Goal: Task Accomplishment & Management: Use online tool/utility

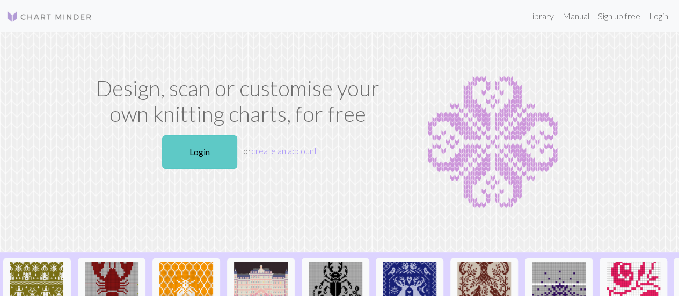
click at [223, 147] on link "Login" at bounding box center [199, 151] width 75 height 33
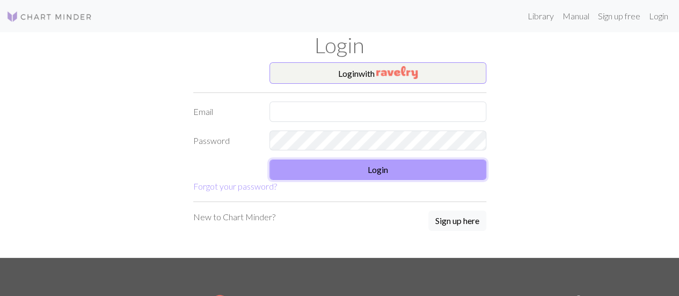
click at [436, 167] on button "Login" at bounding box center [378, 170] width 217 height 20
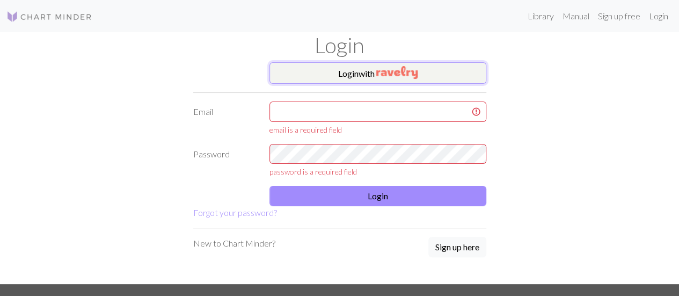
click at [454, 82] on button "Login with" at bounding box center [378, 72] width 217 height 21
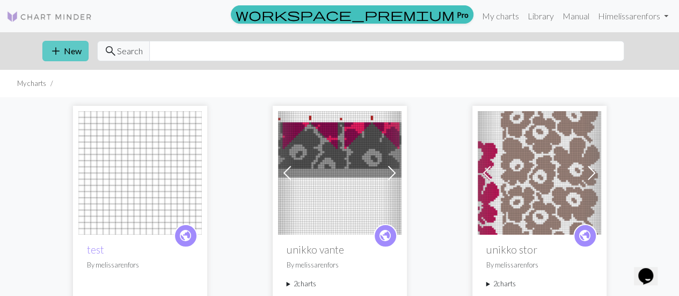
click at [75, 49] on button "add New" at bounding box center [65, 51] width 46 height 20
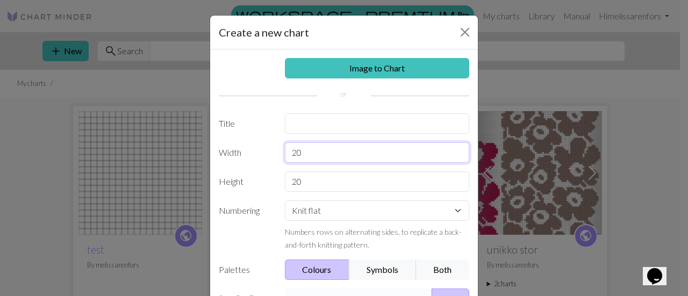
click at [320, 154] on input "20" at bounding box center [377, 152] width 185 height 20
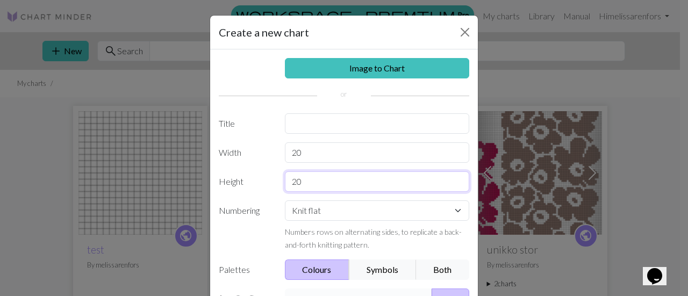
drag, startPoint x: 319, startPoint y: 184, endPoint x: 285, endPoint y: 183, distance: 34.4
click at [285, 183] on input "20" at bounding box center [377, 181] width 185 height 20
type input "70"
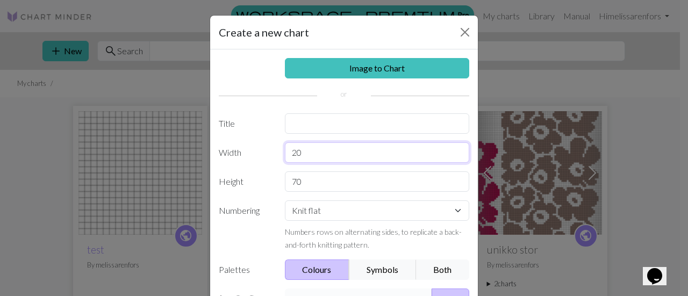
drag, startPoint x: 341, startPoint y: 150, endPoint x: 274, endPoint y: 157, distance: 67.0
click at [278, 157] on div "20" at bounding box center [377, 152] width 198 height 20
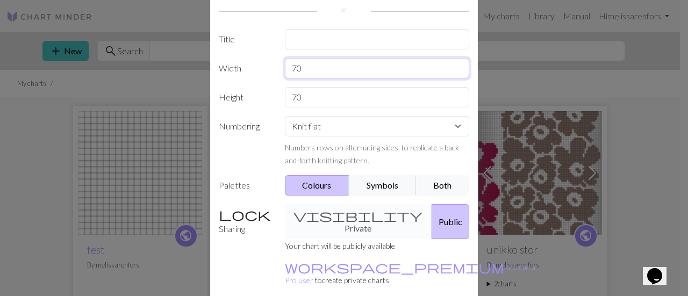
scroll to position [107, 0]
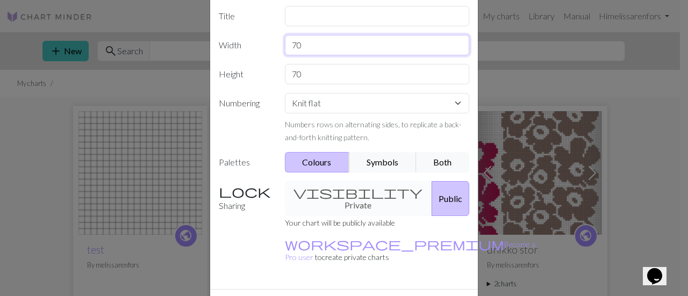
type input "70"
click at [336, 106] on select "Knit flat Knit in the round Lace knitting Cross stitch" at bounding box center [377, 103] width 185 height 20
select select "round"
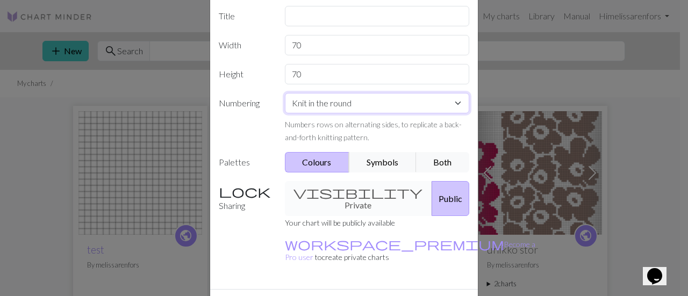
click at [285, 93] on select "Knit flat Knit in the round Lace knitting Cross stitch" at bounding box center [377, 103] width 185 height 20
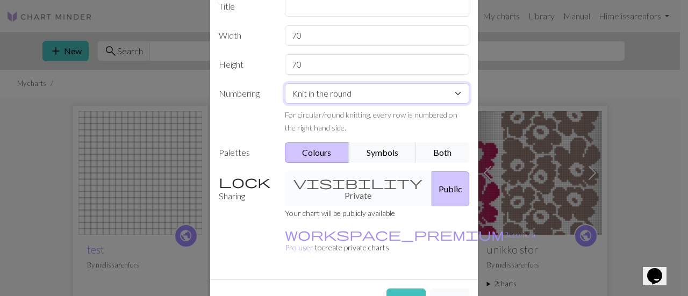
scroll to position [126, 0]
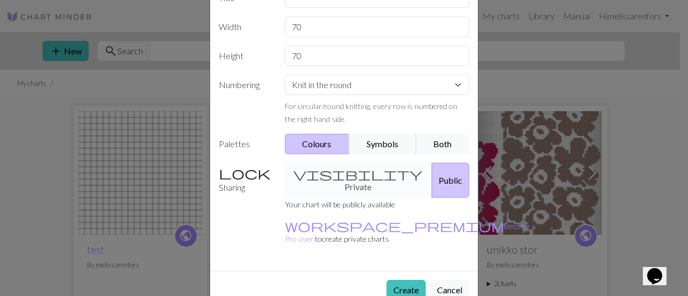
click at [364, 166] on div "visibility Private Public" at bounding box center [377, 180] width 198 height 35
click at [390, 280] on button "Create" at bounding box center [405, 290] width 39 height 20
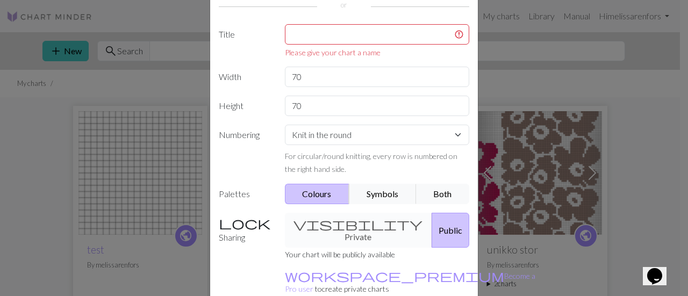
scroll to position [72, 0]
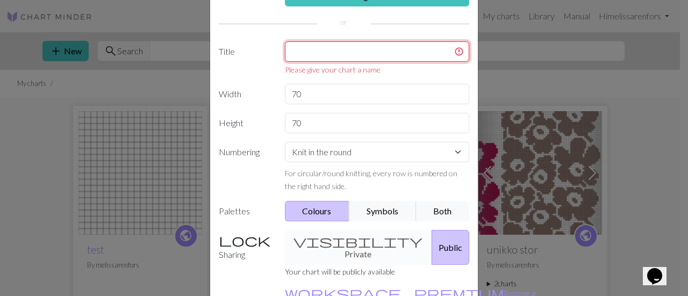
click at [382, 52] on input "text" at bounding box center [377, 51] width 185 height 20
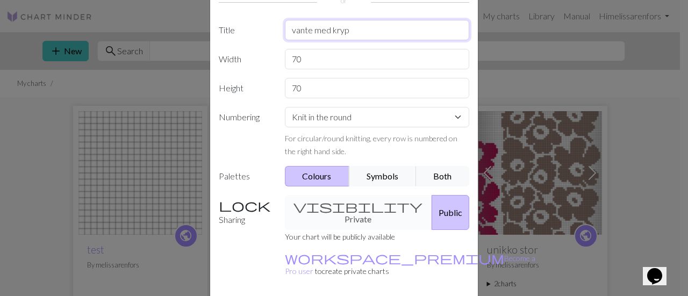
scroll to position [126, 0]
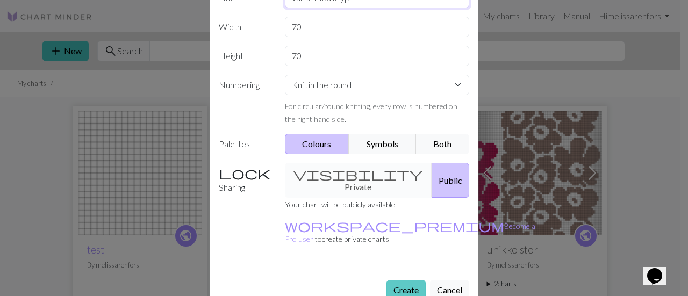
type input "vante med kryp"
click at [391, 280] on button "Create" at bounding box center [405, 290] width 39 height 20
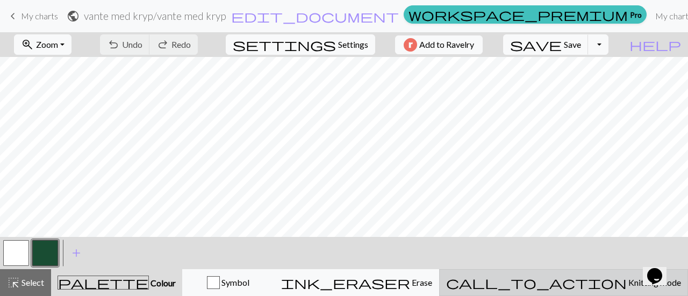
click at [626, 284] on span "Knitting mode" at bounding box center [653, 282] width 54 height 10
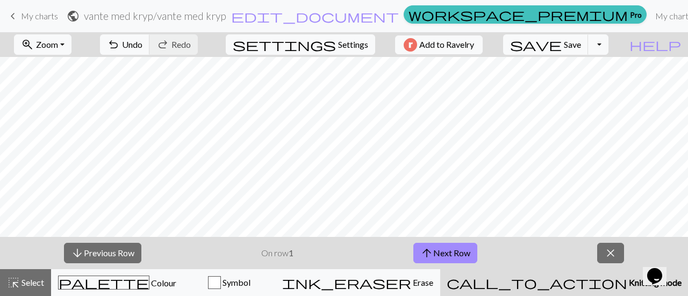
click at [627, 284] on span "Knitting mode" at bounding box center [654, 282] width 54 height 10
click at [610, 241] on div "arrow_downward Previous Row On row 1 arrow_upward Next Row close" at bounding box center [344, 253] width 688 height 32
click at [609, 253] on span "close" at bounding box center [610, 252] width 13 height 15
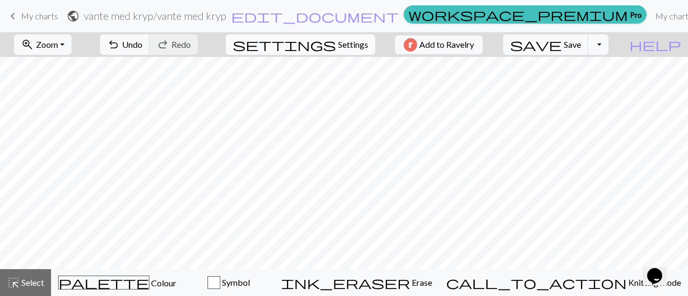
click at [344, 39] on span "Settings" at bounding box center [353, 44] width 30 height 13
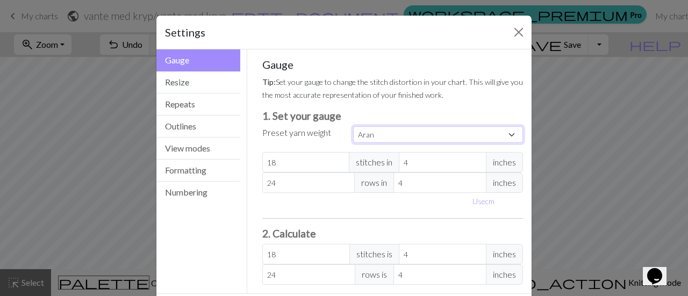
click at [366, 134] on select "Custom Square Lace Light Fingering Fingering Sport Double knit Worsted Aran Bul…" at bounding box center [438, 134] width 170 height 17
select select "custom"
type input "19"
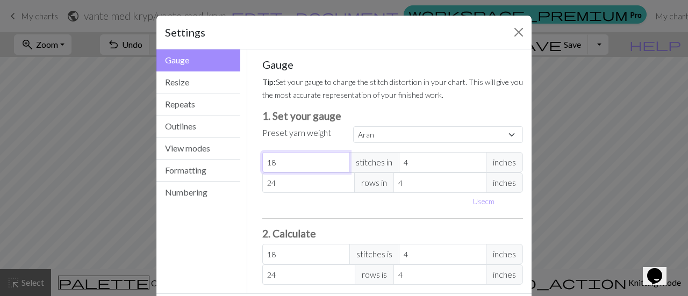
type input "19"
click at [335, 158] on input "19" at bounding box center [306, 162] width 88 height 20
type input "20"
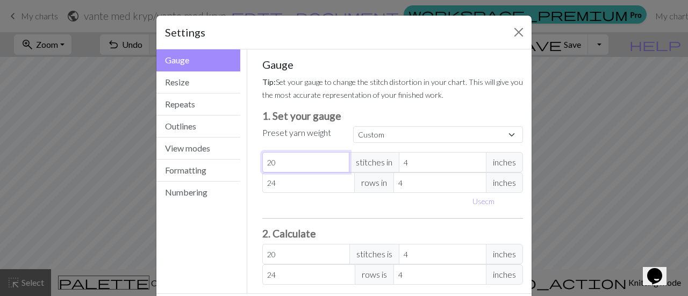
click at [335, 158] on input "20" at bounding box center [306, 162] width 88 height 20
type input "23"
click at [343, 185] on input "23" at bounding box center [308, 182] width 93 height 20
type input "22"
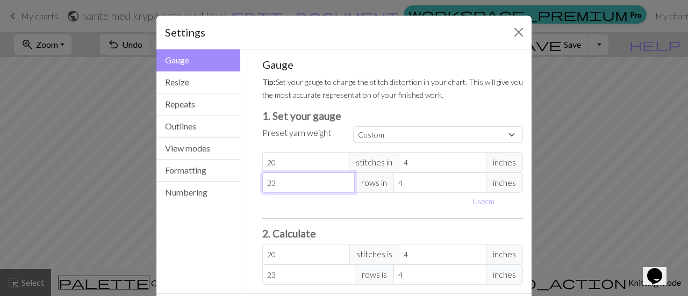
type input "22"
click at [343, 186] on input "22" at bounding box center [308, 182] width 93 height 20
type input "21"
click at [343, 186] on input "21" at bounding box center [308, 182] width 93 height 20
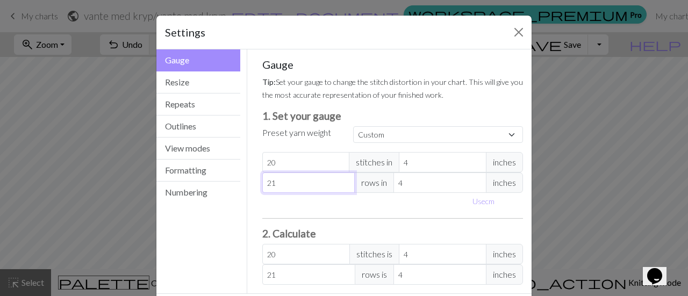
type input "20"
click at [343, 186] on input "20" at bounding box center [308, 182] width 93 height 20
type input "21"
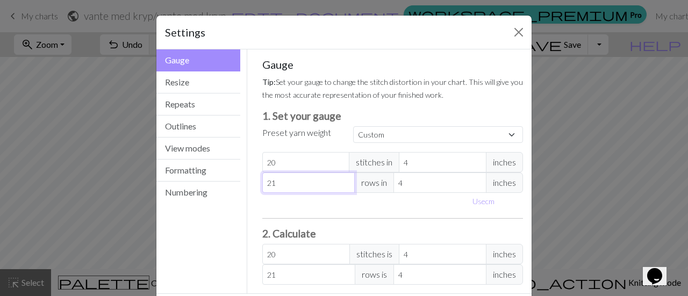
click at [342, 179] on input "21" at bounding box center [308, 182] width 93 height 20
type input "22"
click at [342, 179] on input "22" at bounding box center [308, 182] width 93 height 20
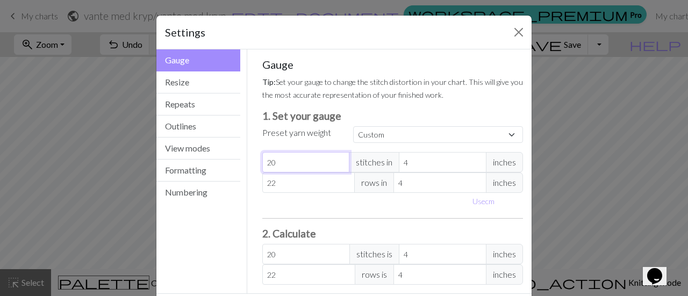
type input "21"
click at [337, 157] on input "21" at bounding box center [306, 162] width 88 height 20
type input "22"
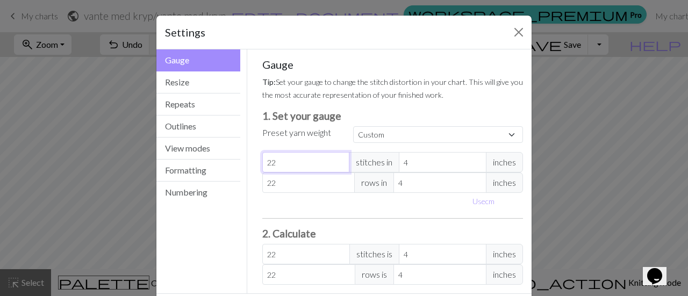
type input "22"
click at [337, 157] on input "22" at bounding box center [306, 162] width 88 height 20
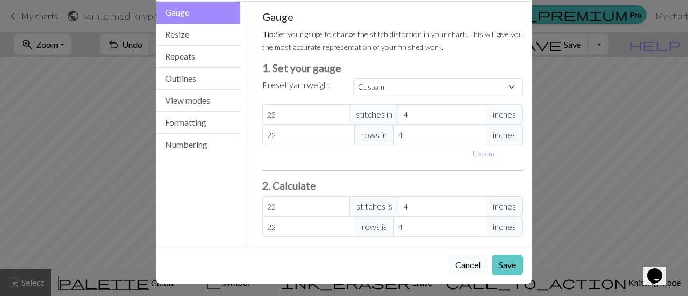
click at [500, 265] on button "Save" at bounding box center [506, 265] width 31 height 20
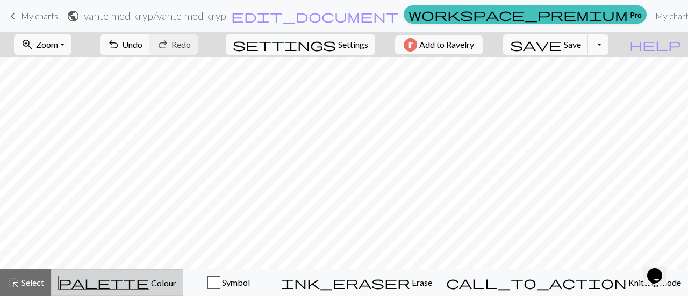
click at [149, 279] on span "Colour" at bounding box center [162, 283] width 27 height 10
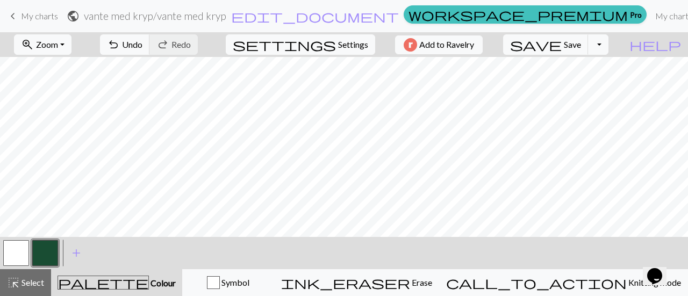
click at [39, 251] on button "button" at bounding box center [45, 253] width 26 height 26
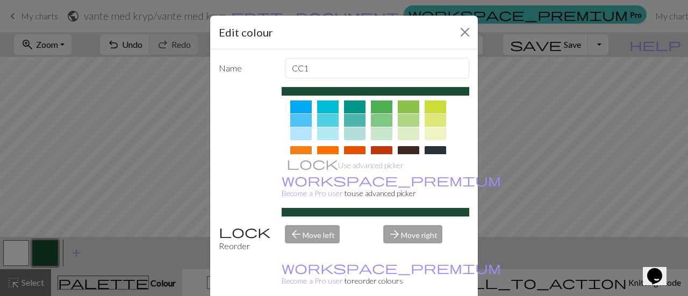
scroll to position [54, 0]
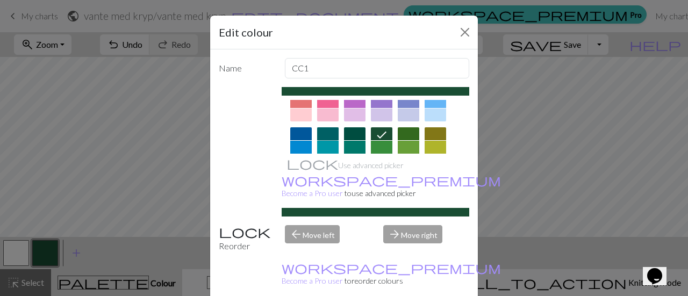
click at [324, 135] on div at bounding box center [327, 133] width 21 height 13
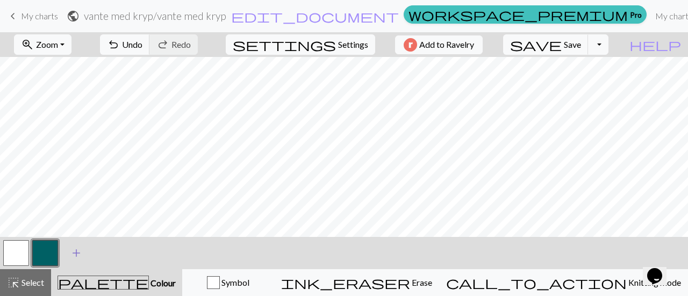
click at [77, 252] on span "add" at bounding box center [76, 252] width 13 height 15
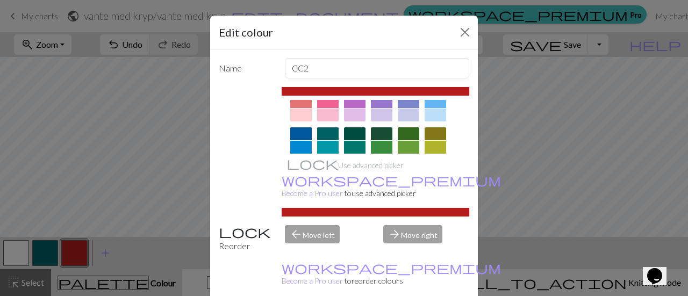
click at [300, 113] on div at bounding box center [300, 115] width 21 height 13
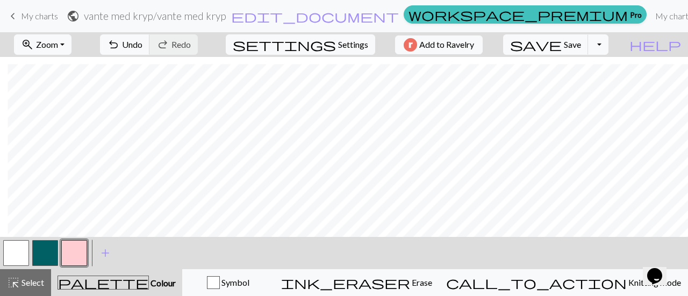
scroll to position [535, 28]
click at [71, 46] on button "zoom_in Zoom Zoom" at bounding box center [42, 44] width 57 height 20
click at [75, 123] on button "50%" at bounding box center [57, 128] width 85 height 17
click at [58, 45] on span "Zoom" at bounding box center [47, 44] width 22 height 10
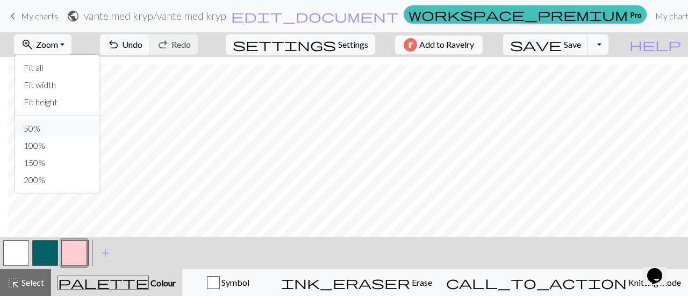
click at [81, 136] on button "50%" at bounding box center [57, 128] width 85 height 17
click at [71, 44] on button "zoom_in Zoom Zoom" at bounding box center [42, 44] width 57 height 20
click at [83, 142] on button "100%" at bounding box center [57, 145] width 85 height 17
click at [71, 42] on button "zoom_in Zoom Zoom" at bounding box center [42, 44] width 57 height 20
click at [75, 85] on button "Fit width" at bounding box center [57, 84] width 85 height 17
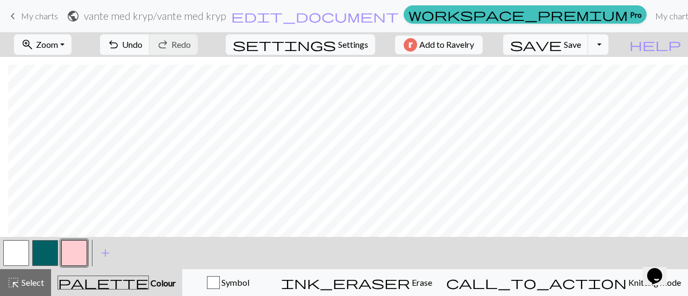
scroll to position [515, 0]
click at [38, 241] on button "button" at bounding box center [45, 253] width 26 height 26
click at [77, 255] on button "button" at bounding box center [74, 253] width 26 height 26
click at [79, 254] on button "button" at bounding box center [74, 253] width 26 height 26
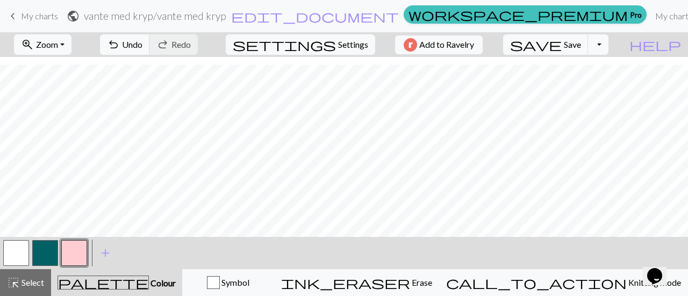
click at [43, 248] on button "button" at bounding box center [45, 253] width 26 height 26
click at [53, 252] on button "button" at bounding box center [45, 253] width 26 height 26
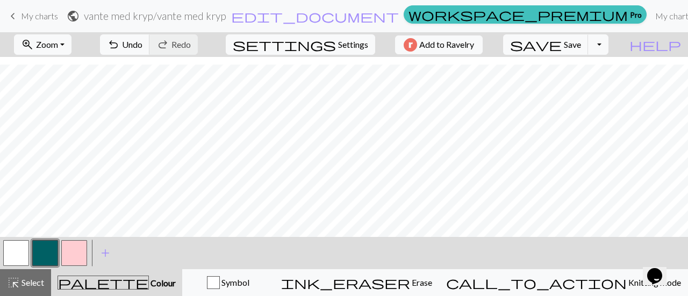
click at [50, 243] on button "button" at bounding box center [45, 253] width 26 height 26
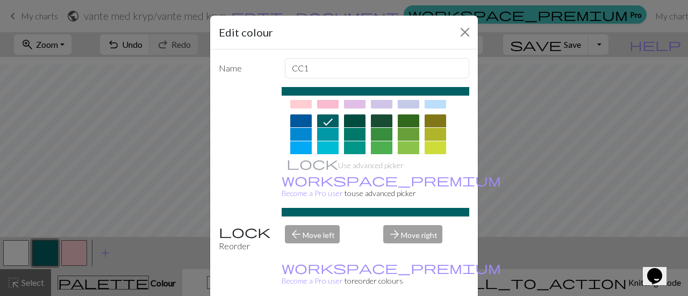
scroll to position [54, 0]
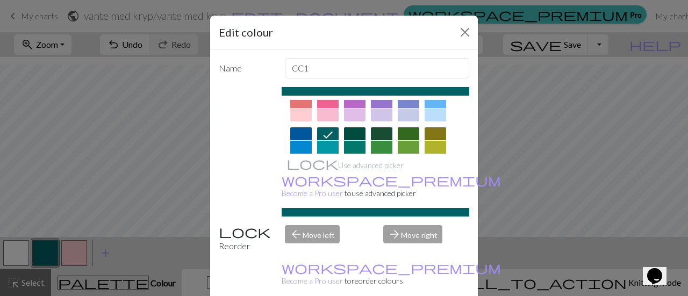
click at [328, 143] on div at bounding box center [327, 147] width 21 height 13
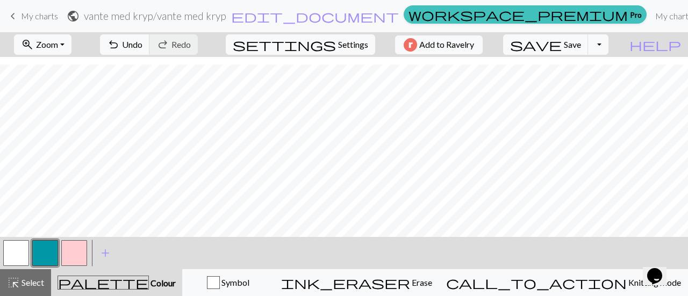
click at [74, 251] on button "button" at bounding box center [74, 253] width 26 height 26
click at [41, 252] on button "button" at bounding box center [45, 253] width 26 height 26
click at [142, 45] on span "Undo" at bounding box center [132, 44] width 20 height 10
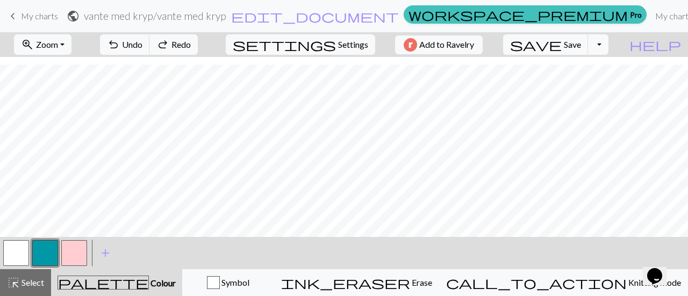
click at [77, 253] on button "button" at bounding box center [74, 253] width 26 height 26
drag, startPoint x: 165, startPoint y: 41, endPoint x: 173, endPoint y: 44, distance: 8.3
click at [120, 41] on span "undo" at bounding box center [113, 44] width 13 height 15
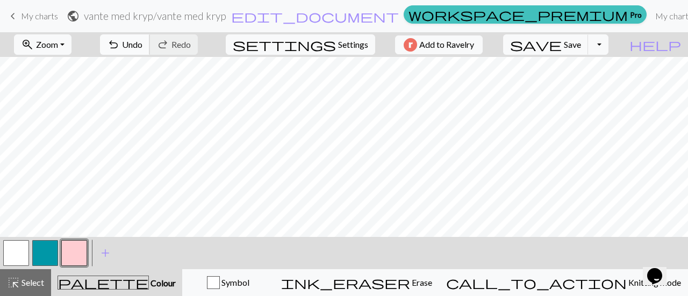
click at [150, 51] on button "undo Undo Undo" at bounding box center [125, 44] width 50 height 20
click at [142, 44] on span "Undo" at bounding box center [132, 44] width 20 height 10
drag, startPoint x: 187, startPoint y: 47, endPoint x: 205, endPoint y: 51, distance: 18.8
click at [142, 47] on span "Undo" at bounding box center [132, 44] width 20 height 10
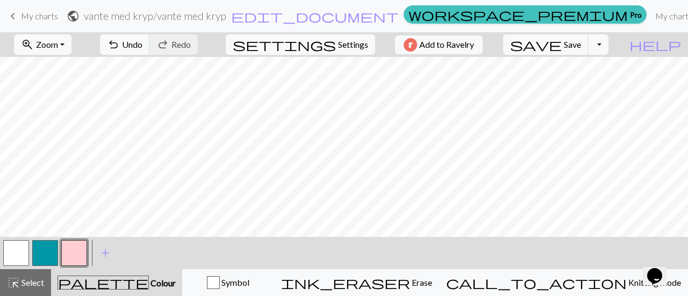
drag, startPoint x: 41, startPoint y: 251, endPoint x: 87, endPoint y: 240, distance: 47.4
click at [41, 251] on button "button" at bounding box center [45, 253] width 26 height 26
drag, startPoint x: 13, startPoint y: 245, endPoint x: 63, endPoint y: 234, distance: 51.7
click at [18, 244] on button "button" at bounding box center [16, 253] width 26 height 26
click at [82, 242] on button "button" at bounding box center [74, 253] width 26 height 26
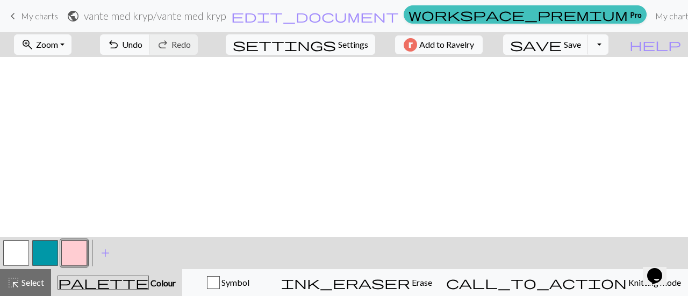
scroll to position [515, 0]
click at [47, 252] on button "button" at bounding box center [45, 253] width 26 height 26
click at [77, 248] on button "button" at bounding box center [74, 253] width 26 height 26
click at [47, 256] on button "button" at bounding box center [45, 253] width 26 height 26
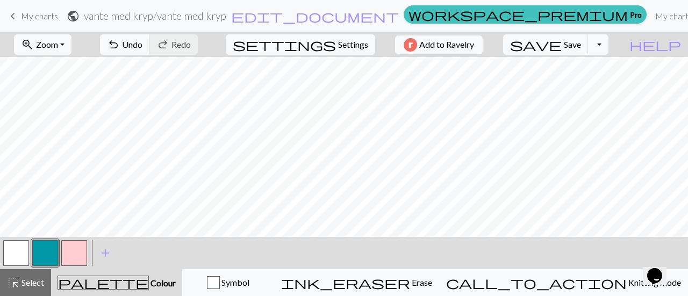
click at [78, 251] on button "button" at bounding box center [74, 253] width 26 height 26
click at [47, 254] on button "button" at bounding box center [45, 253] width 26 height 26
click at [77, 244] on button "button" at bounding box center [74, 253] width 26 height 26
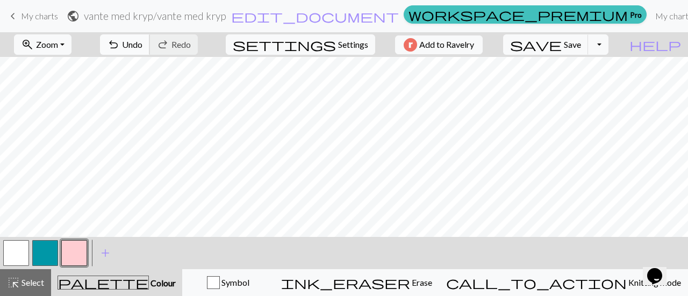
drag, startPoint x: 182, startPoint y: 47, endPoint x: 195, endPoint y: 53, distance: 14.0
click at [142, 48] on span "Undo" at bounding box center [132, 44] width 20 height 10
click at [581, 47] on span "Save" at bounding box center [571, 44] width 17 height 10
